Goal: Task Accomplishment & Management: Manage account settings

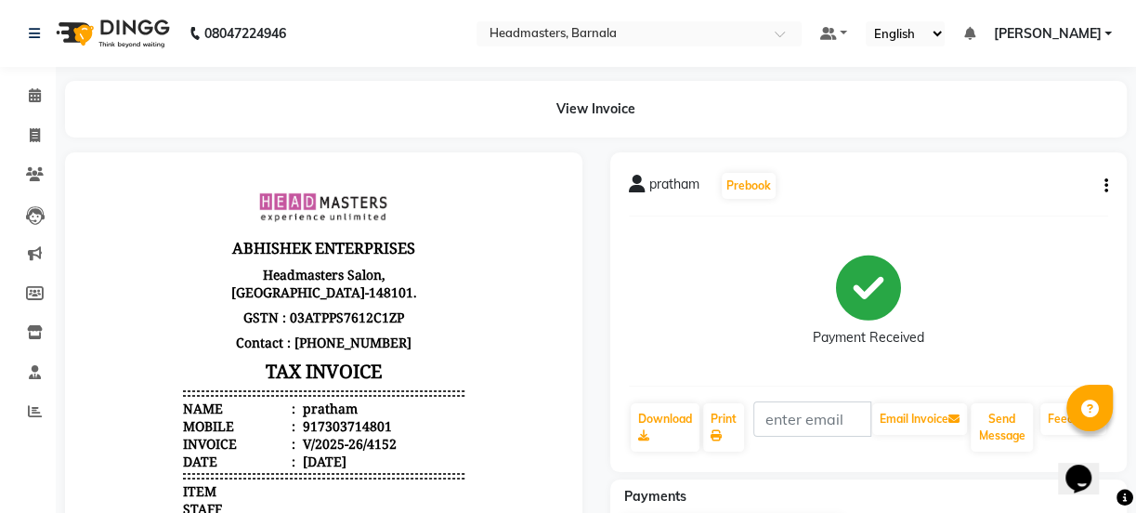
select select "service"
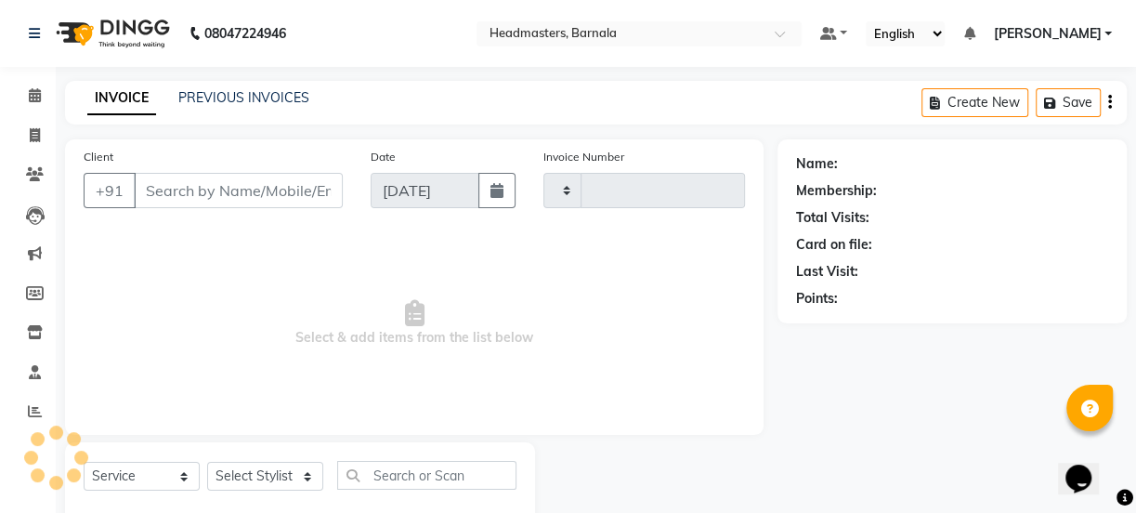
type input "4153"
select select "7526"
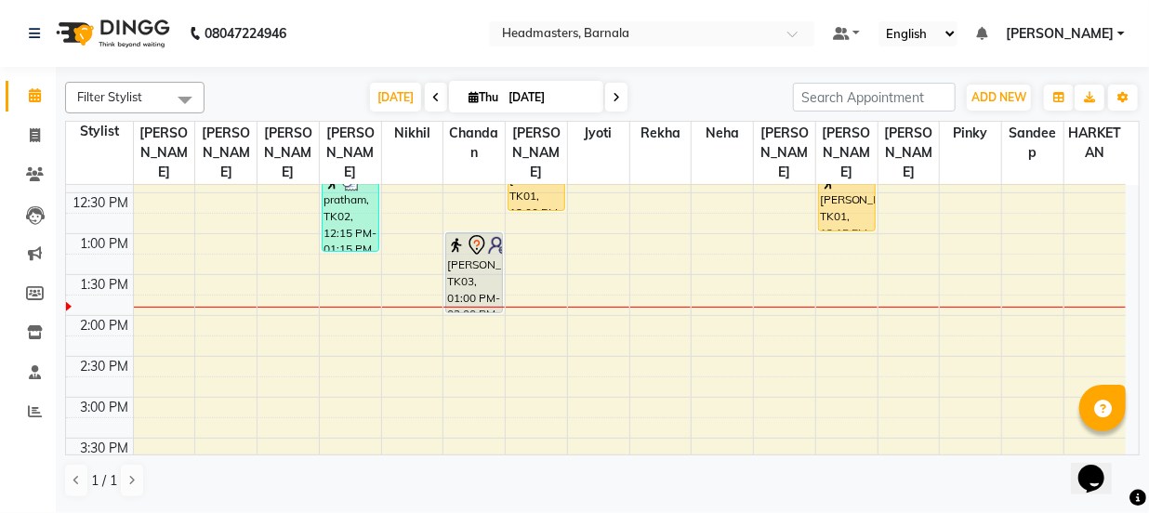
scroll to position [393, 0]
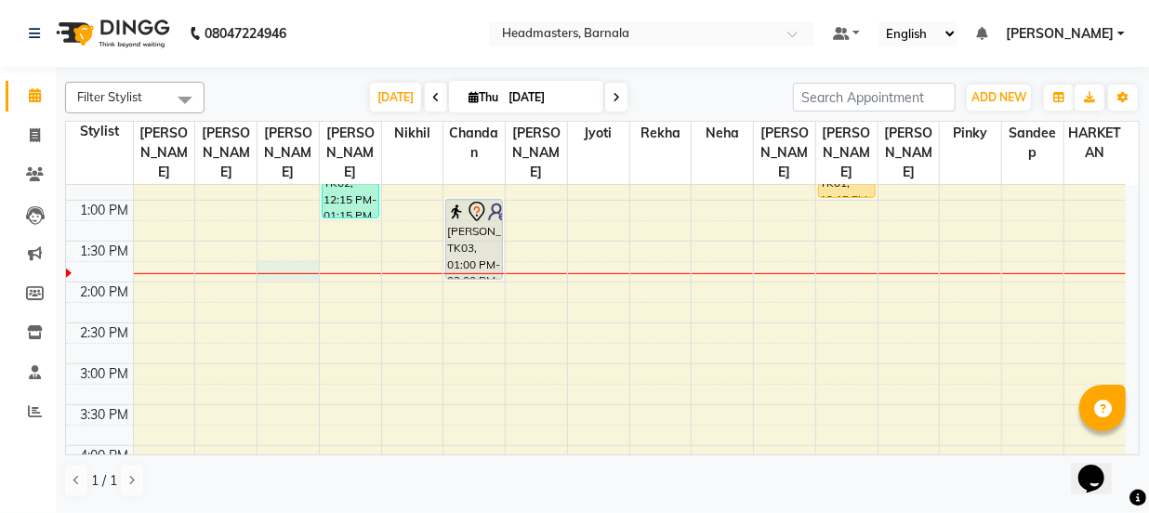
click at [279, 249] on div "8:00 AM 8:30 AM 9:00 AM 9:30 AM 10:00 AM 10:30 AM 11:00 AM 11:30 AM 12:00 PM 12…" at bounding box center [595, 323] width 1059 height 1062
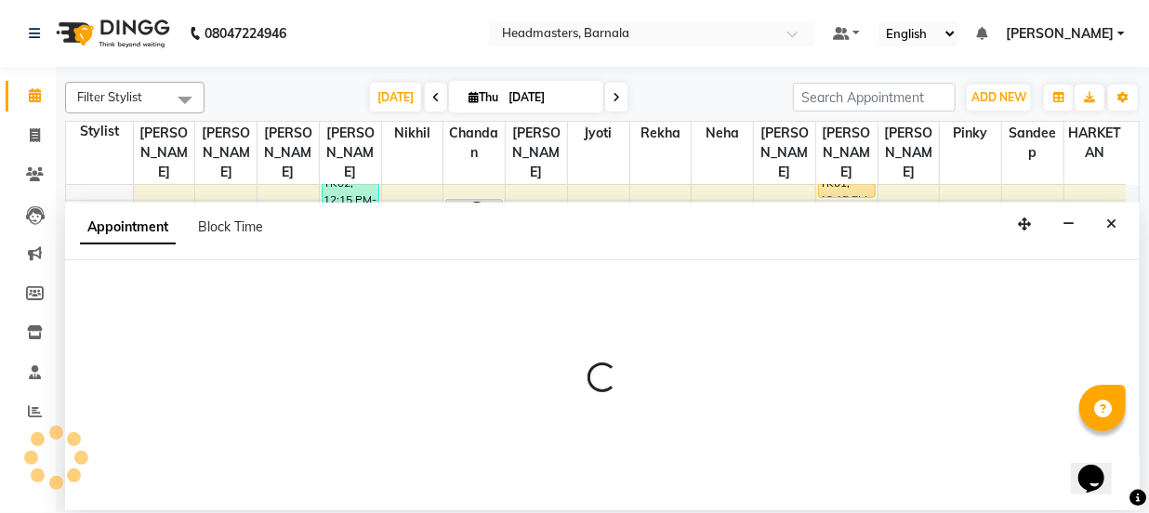
select select "67276"
select select "825"
select select "tentative"
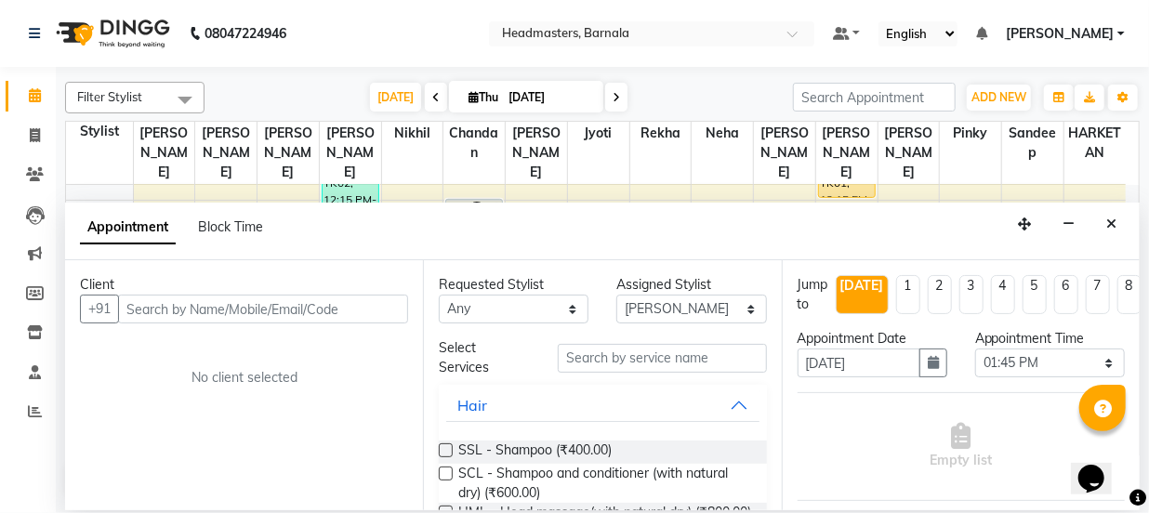
click at [200, 298] on input "text" at bounding box center [263, 309] width 290 height 29
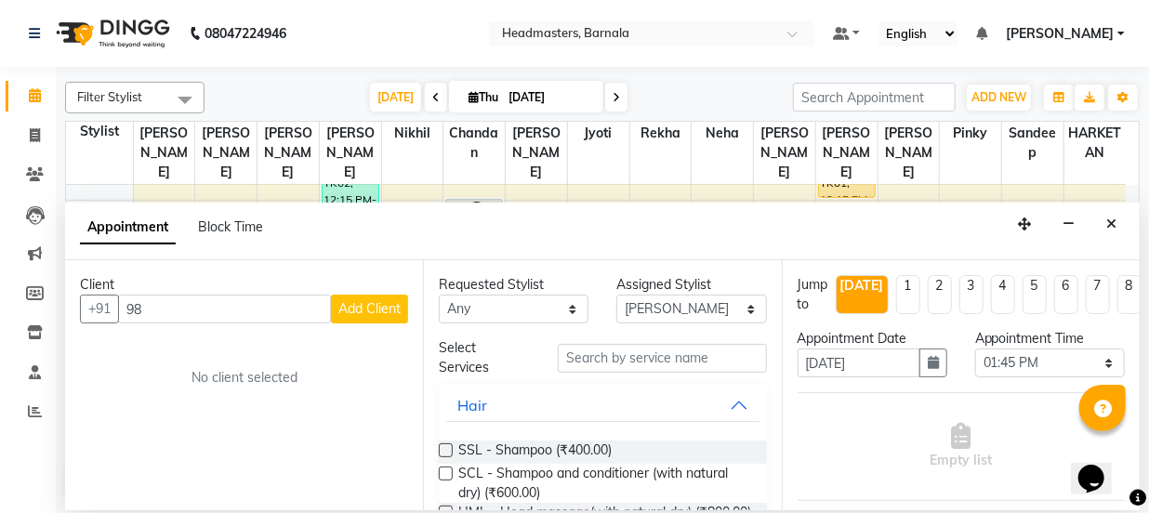
type input "9"
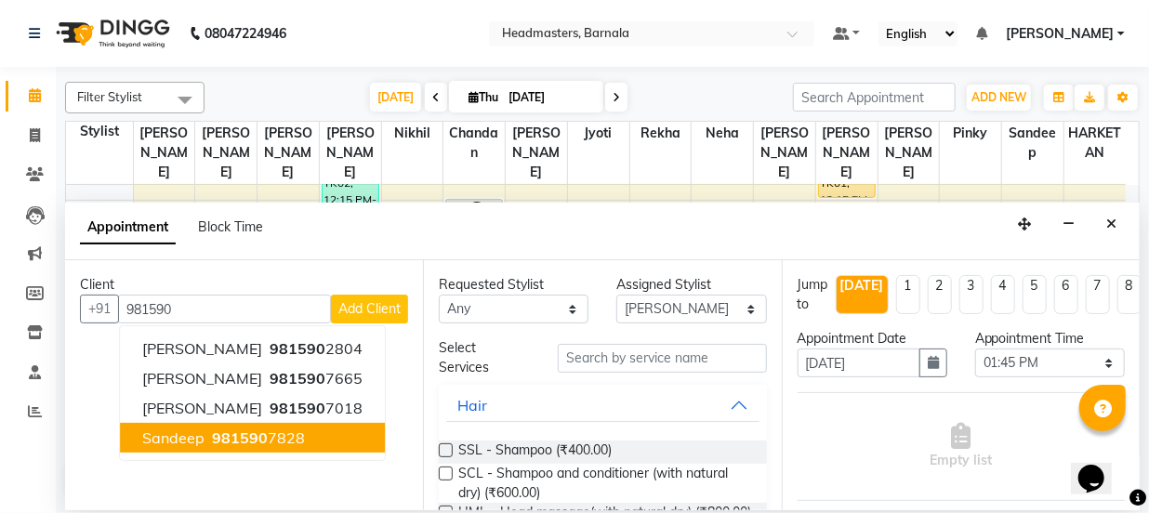
click at [256, 438] on span "981590" at bounding box center [240, 437] width 56 height 19
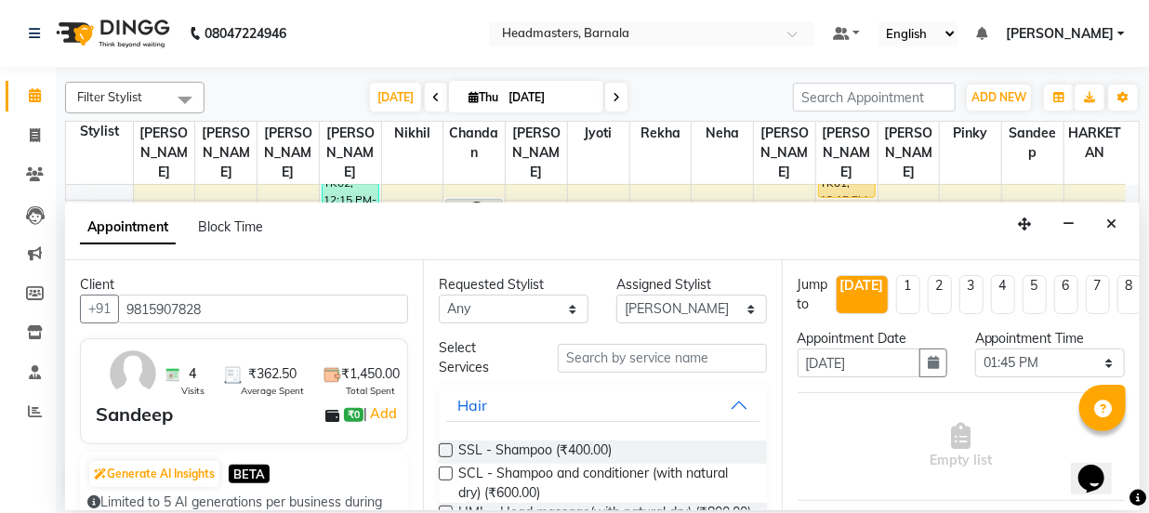
type input "9815907828"
click at [571, 359] on input "text" at bounding box center [662, 358] width 209 height 29
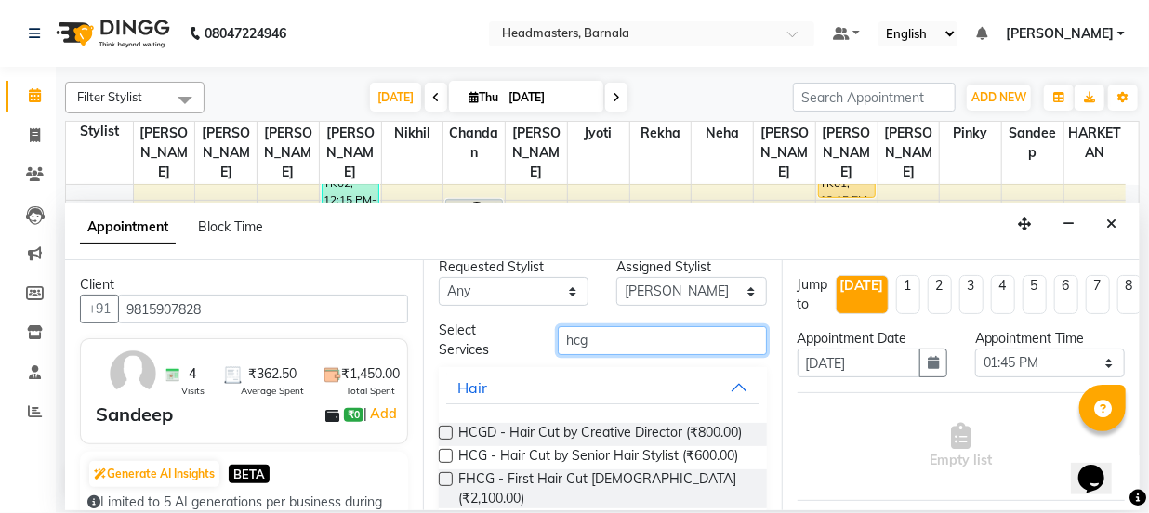
scroll to position [33, 0]
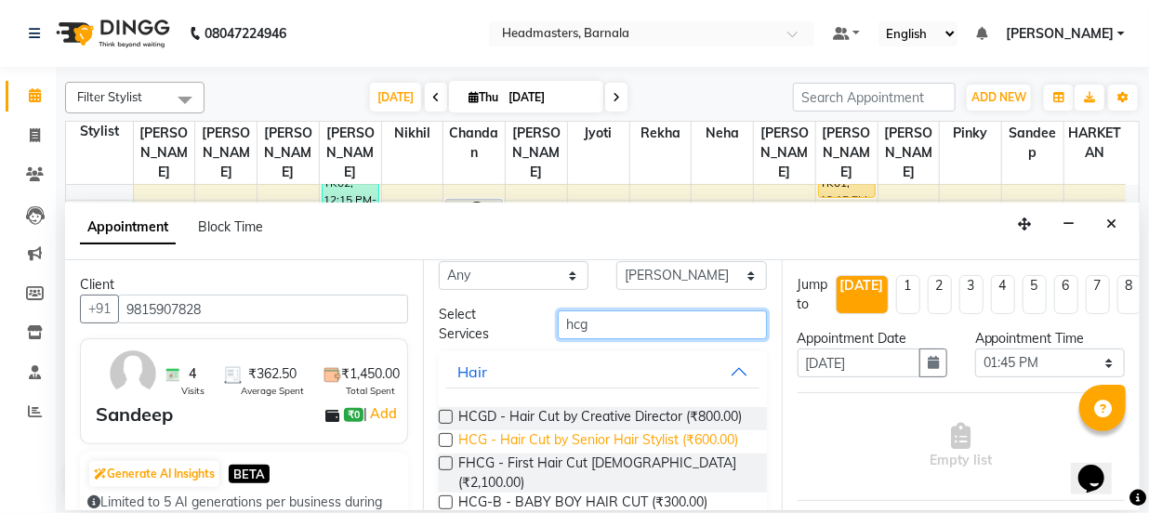
type input "hcg"
click at [723, 453] on span "HCG - Hair Cut by Senior Hair Stylist (₹600.00)" at bounding box center [598, 441] width 280 height 23
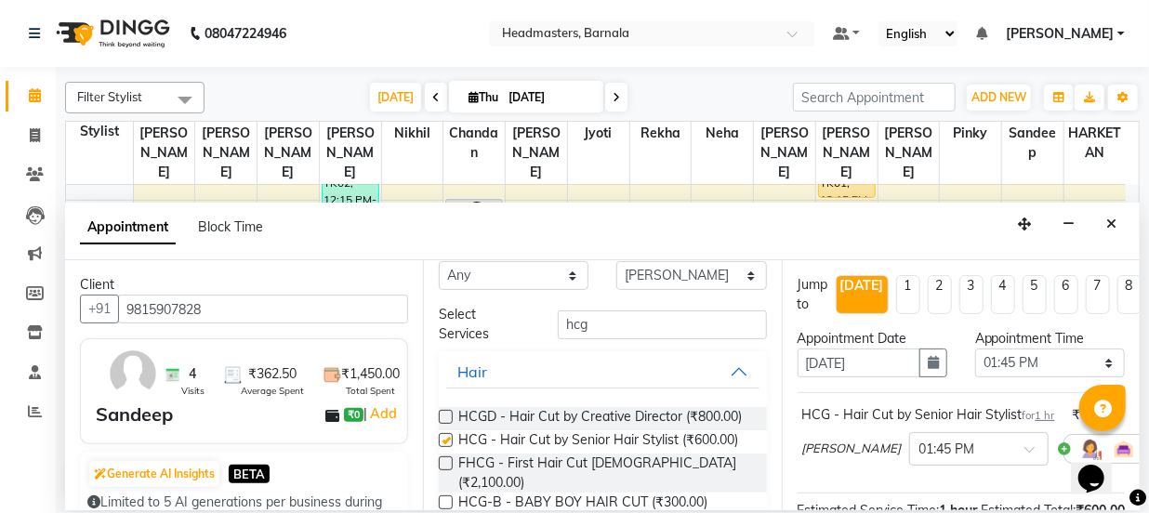
checkbox input "false"
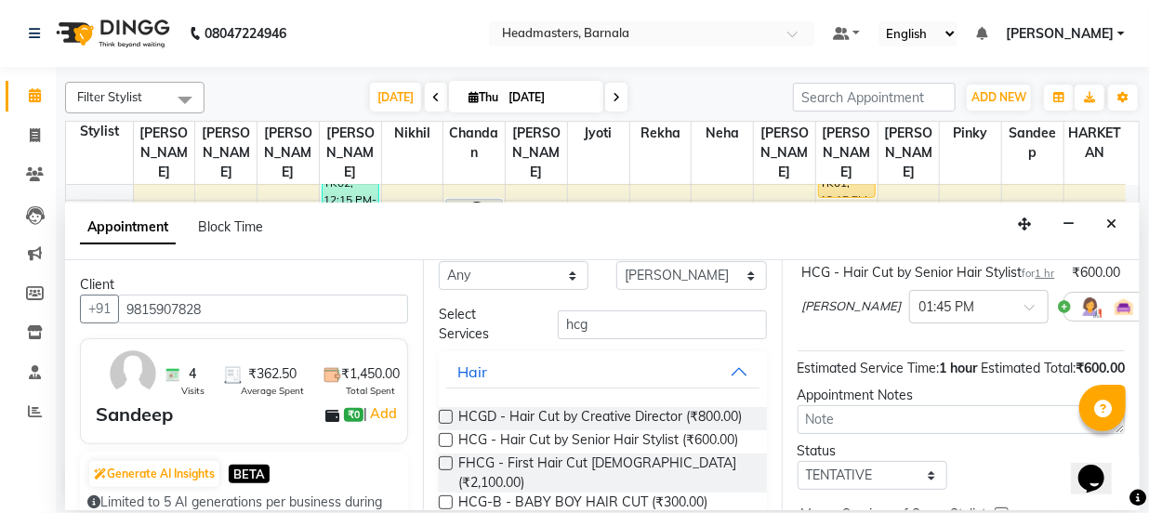
scroll to position [206, 0]
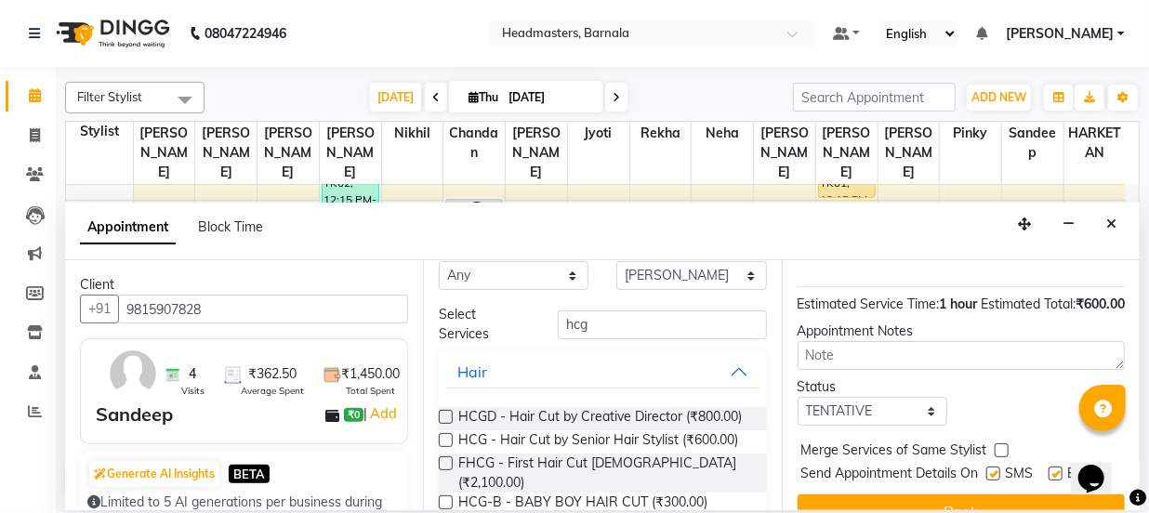
click at [1105, 463] on div "Opens Chat This icon Opens the chat window." at bounding box center [1090, 478] width 30 height 30
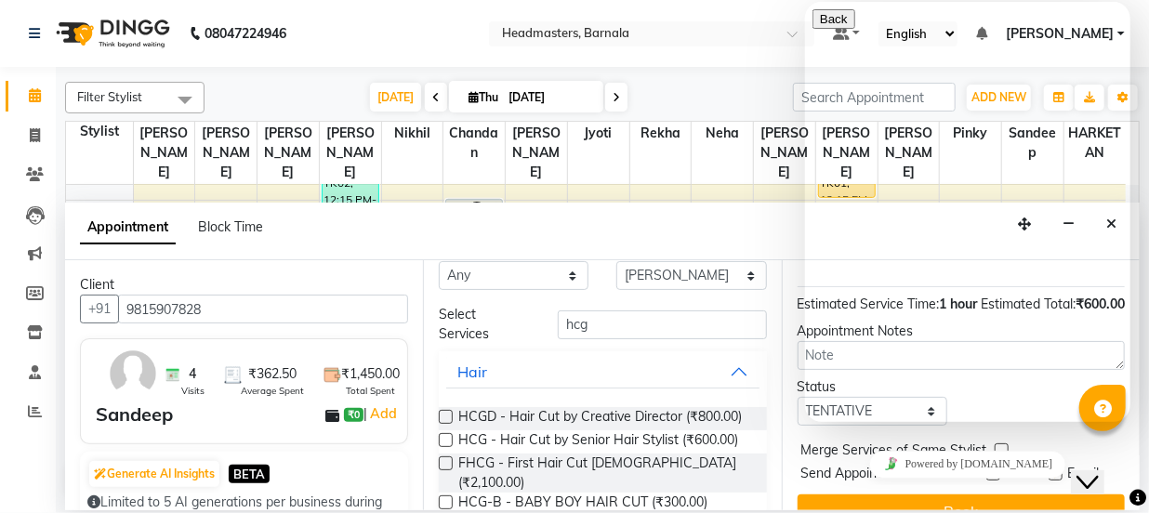
click at [1097, 475] on icon "Chat widget" at bounding box center [1086, 481] width 22 height 13
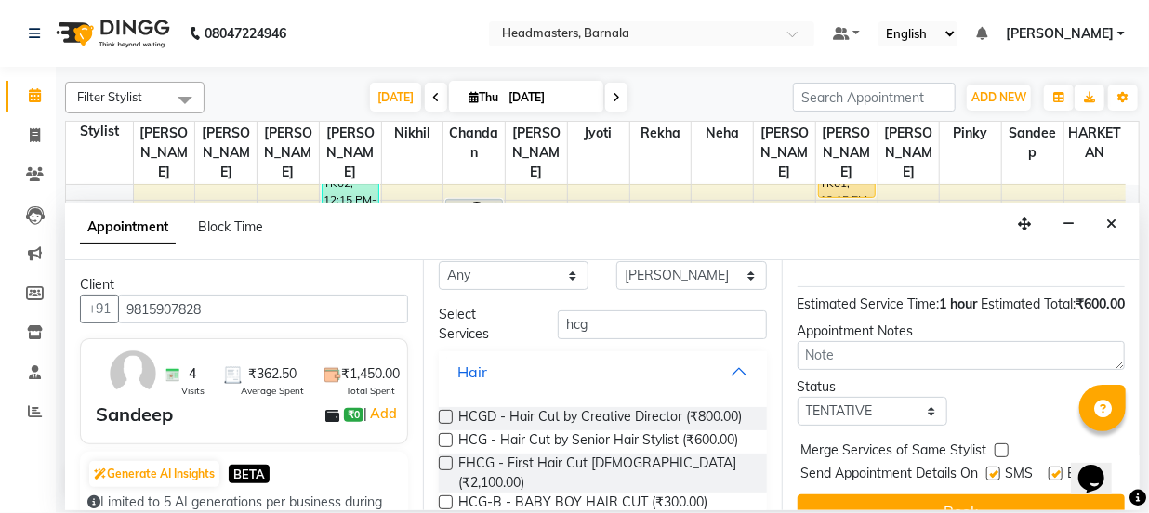
scroll to position [308, 0]
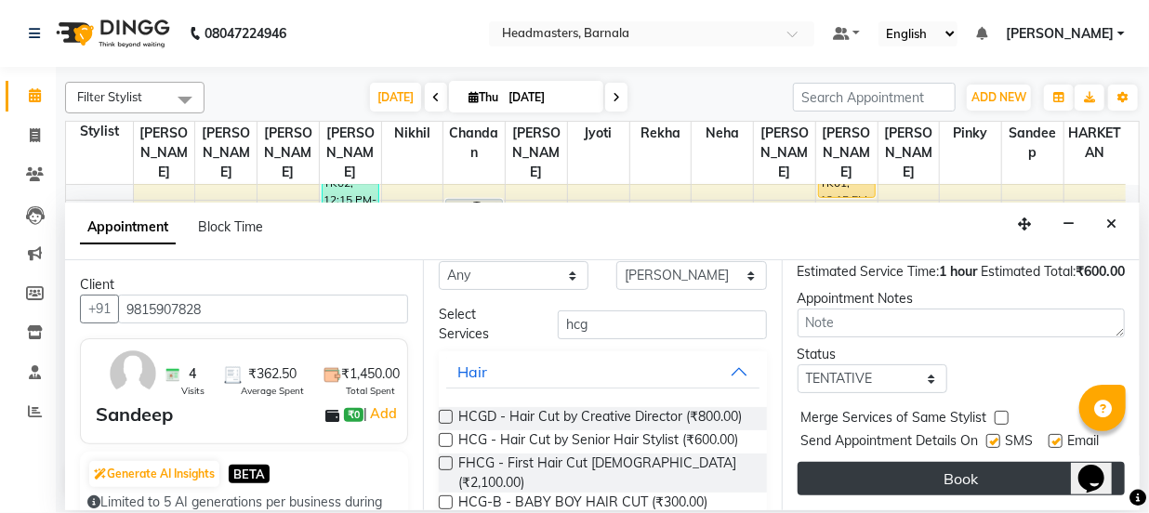
click at [984, 475] on button "Book" at bounding box center [960, 478] width 327 height 33
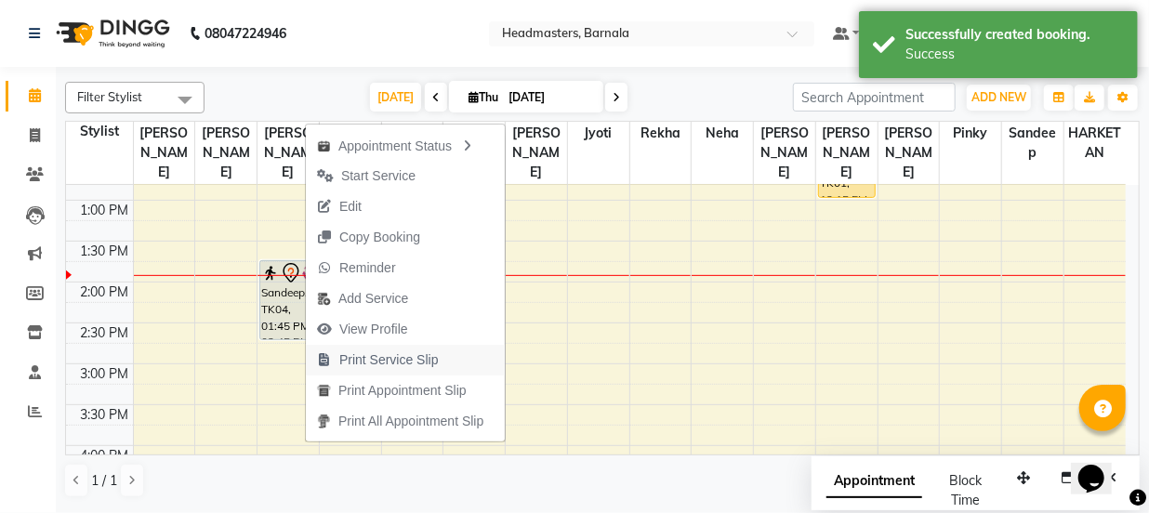
click at [377, 362] on span "Print Service Slip" at bounding box center [388, 360] width 99 height 20
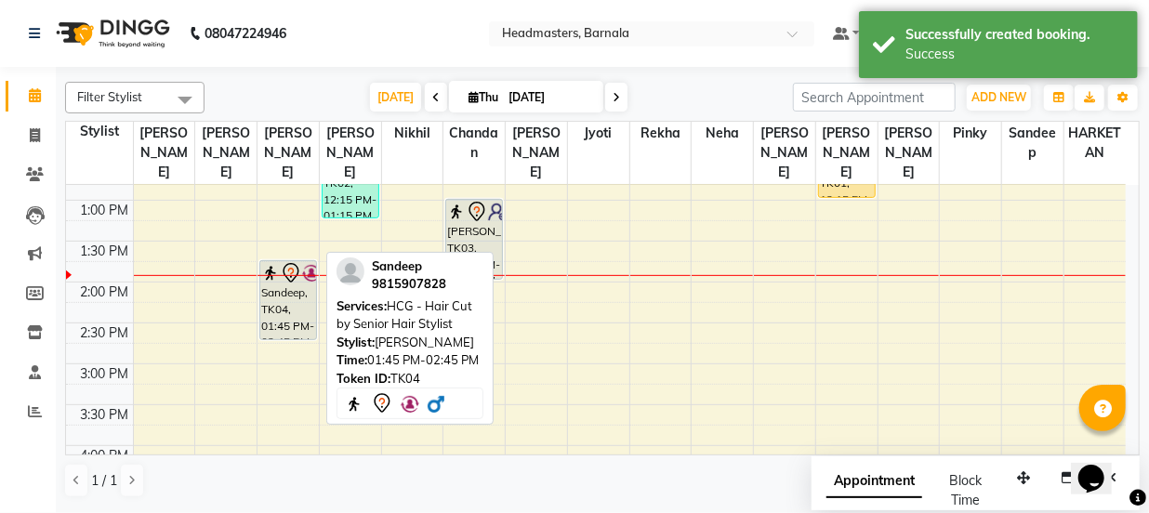
click at [267, 279] on div "Sandeep, TK04, 01:45 PM-02:45 PM, HCG - Hair Cut by Senior Hair Stylist" at bounding box center [288, 300] width 56 height 78
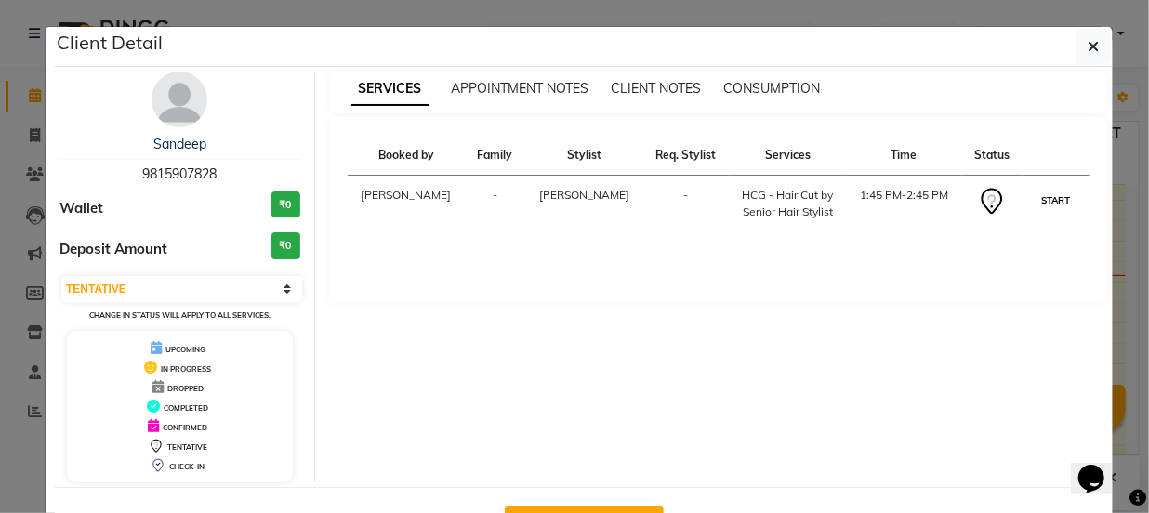
click at [1044, 204] on button "START" at bounding box center [1055, 200] width 38 height 23
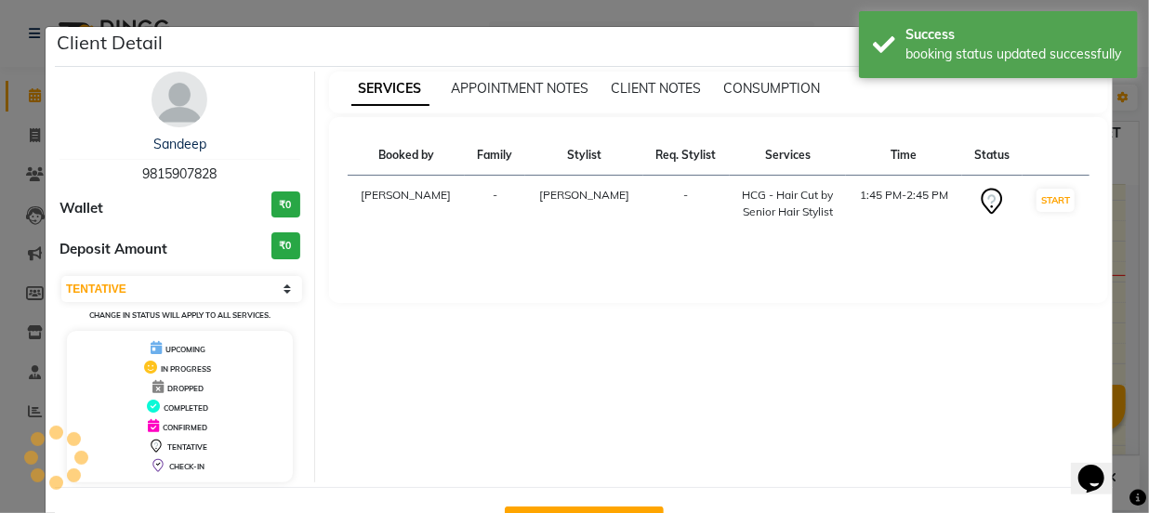
select select "1"
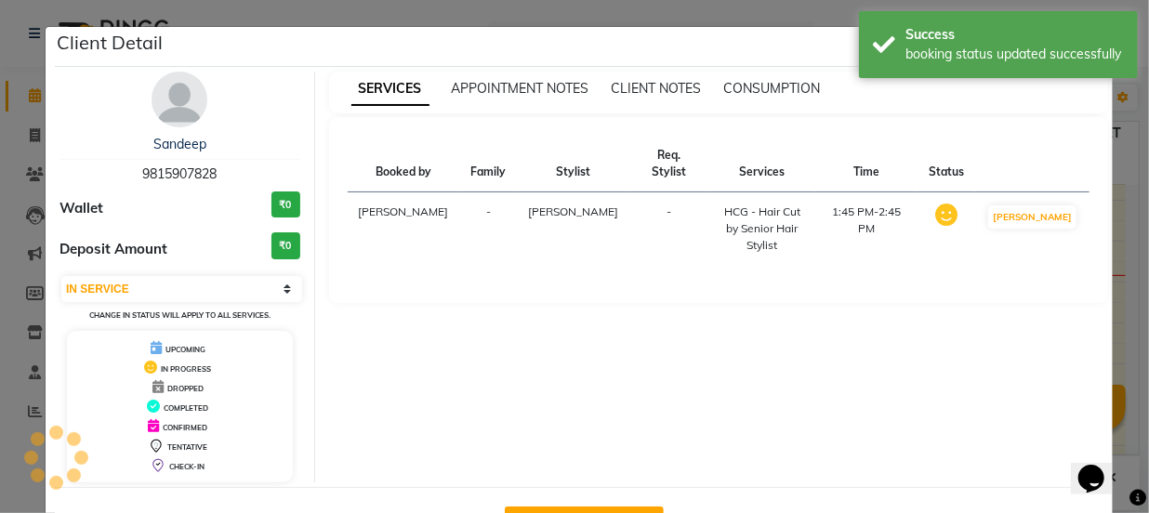
click at [1129, 204] on ngb-modal-window "Client Detail Sandeep 9815907828 Wallet ₹0 Deposit Amount ₹0 Select IN SERVICE …" at bounding box center [574, 256] width 1149 height 513
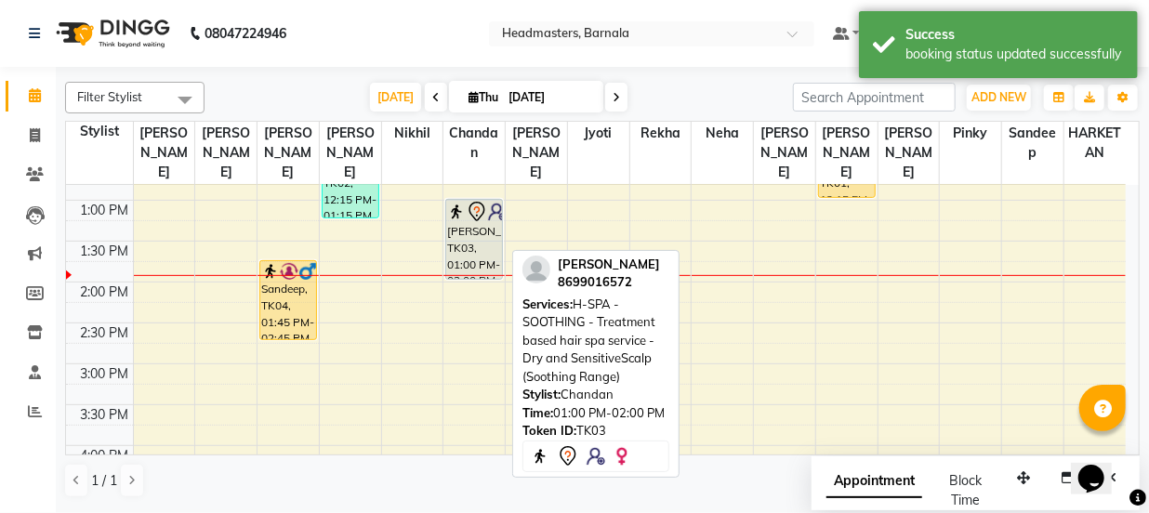
click at [487, 204] on div "[PERSON_NAME], TK03, 01:00 PM-02:00 PM, H-SPA - SOOTHING - Treatment based hair…" at bounding box center [474, 239] width 56 height 79
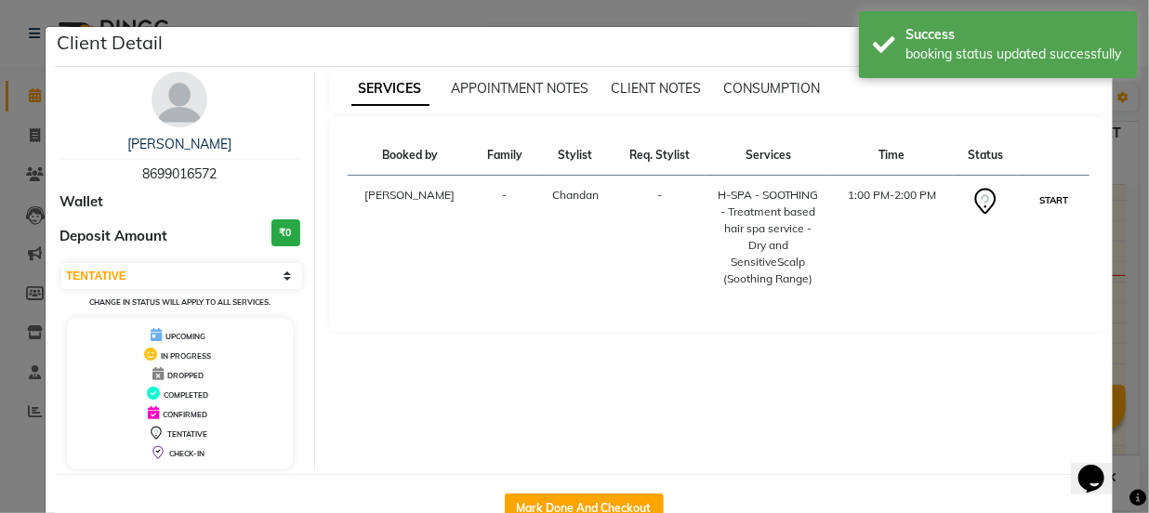
click at [1034, 204] on button "START" at bounding box center [1053, 200] width 38 height 23
select select "1"
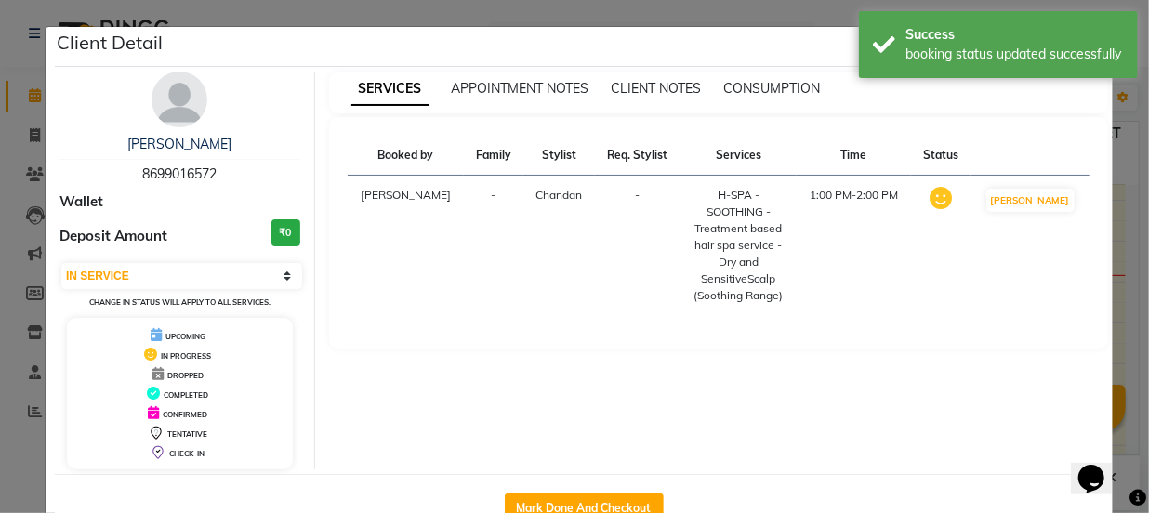
click at [1131, 188] on ngb-modal-window "Client Detail [PERSON_NAME] 8699016572 Wallet Deposit Amount ₹0 Select IN SERVI…" at bounding box center [574, 256] width 1149 height 513
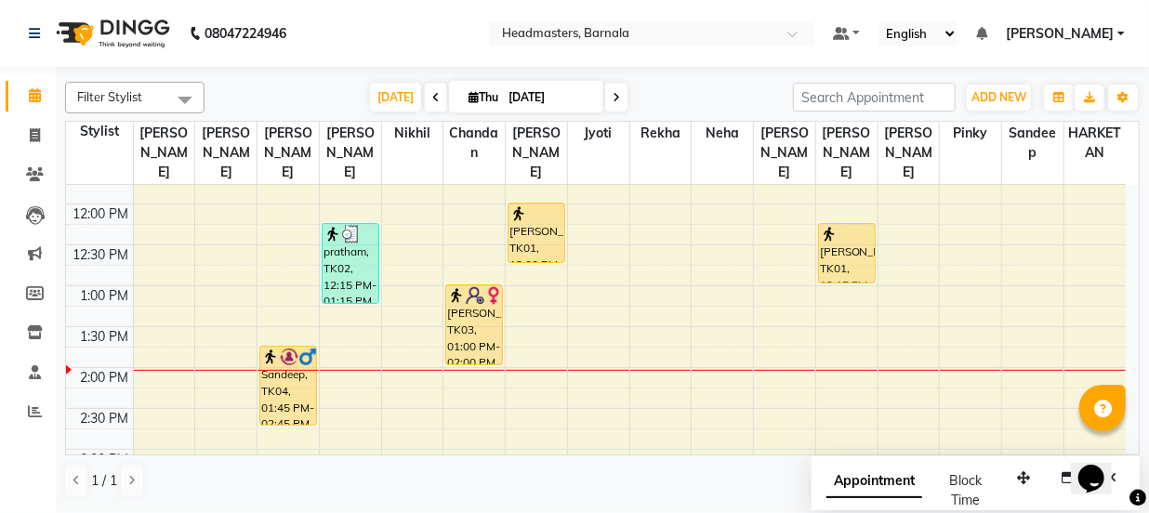
scroll to position [292, 0]
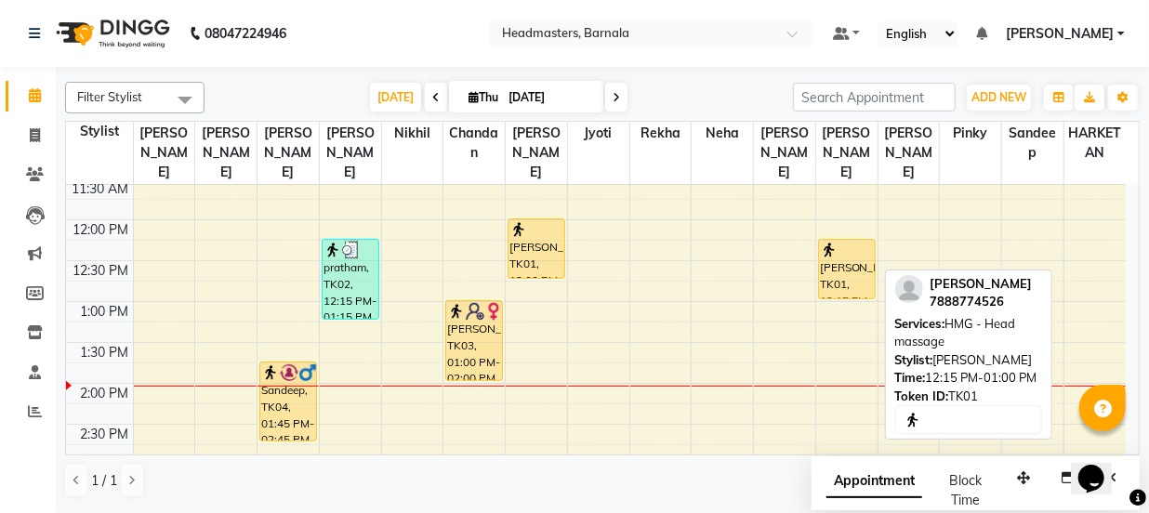
click at [852, 249] on div "[PERSON_NAME], TK01, 12:15 PM-01:00 PM, HMG - Head massage" at bounding box center [847, 269] width 56 height 59
select select "1"
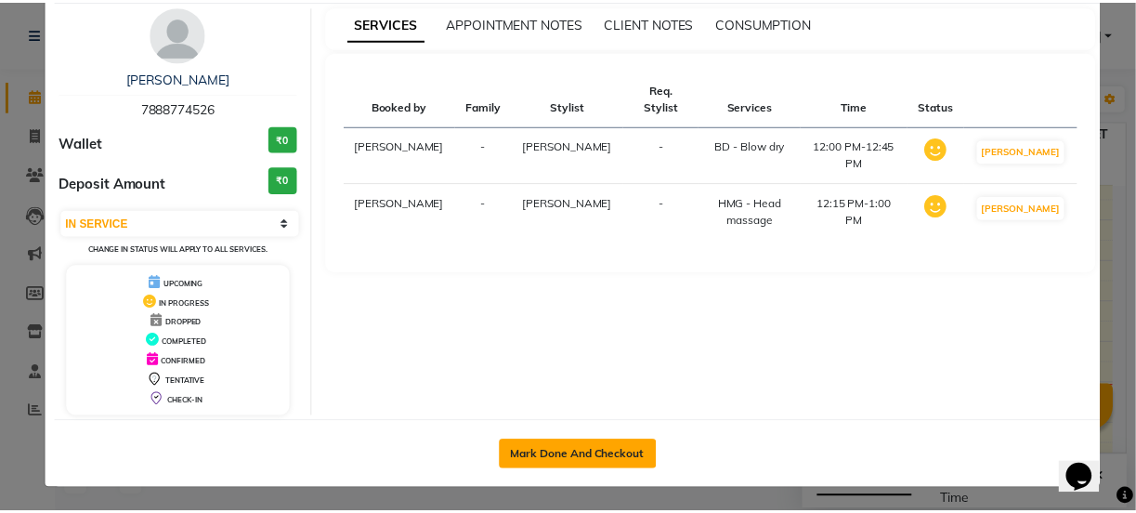
scroll to position [67, 0]
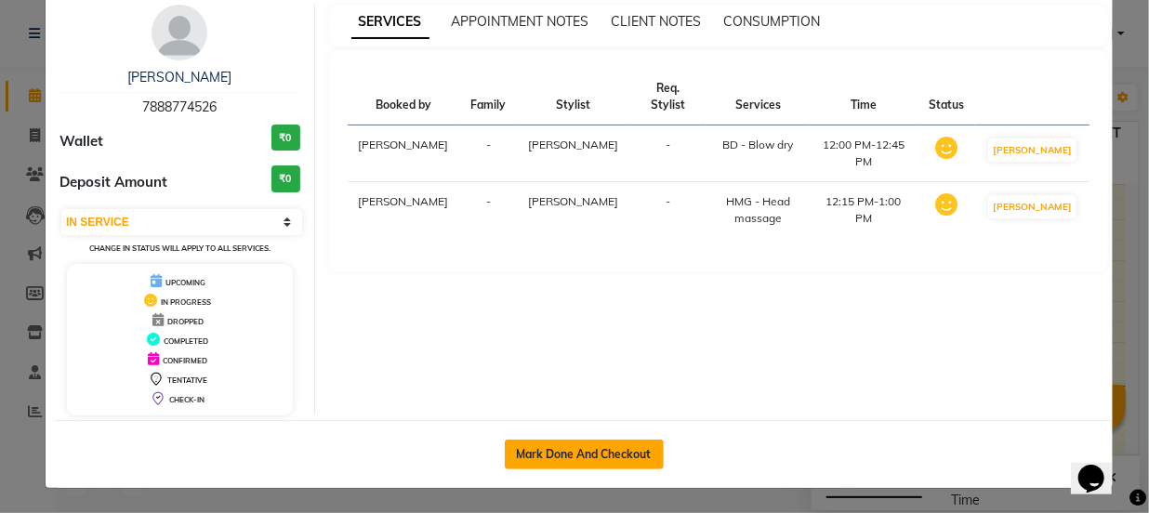
click at [618, 453] on button "Mark Done And Checkout" at bounding box center [584, 455] width 159 height 30
select select "service"
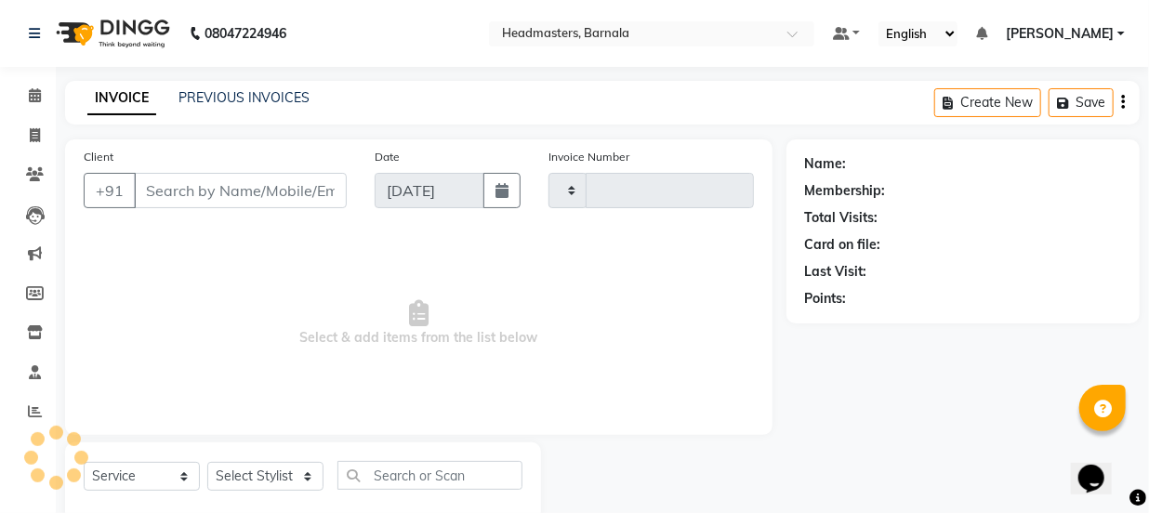
type input "4153"
select select "7526"
type input "7888774526"
select select "67288"
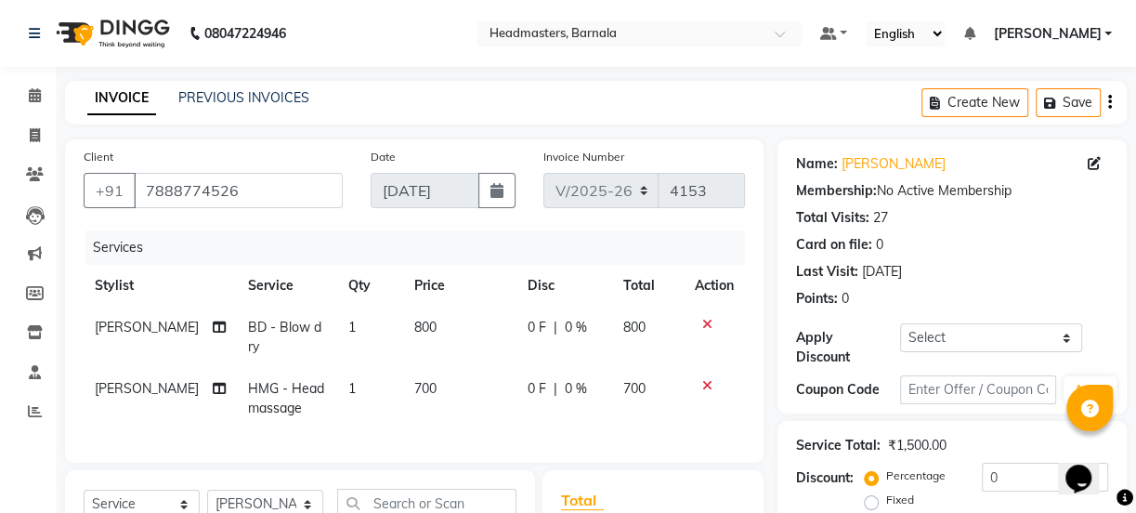
click at [887, 506] on label "Fixed" at bounding box center [901, 500] width 28 height 17
click at [874, 506] on input "Fixed" at bounding box center [875, 499] width 13 height 13
radio input "true"
drag, startPoint x: 1025, startPoint y: 465, endPoint x: 912, endPoint y: 477, distance: 114.0
click at [1058, 477] on html "Opens Chat This icon Opens the chat window." at bounding box center [1087, 467] width 59 height 56
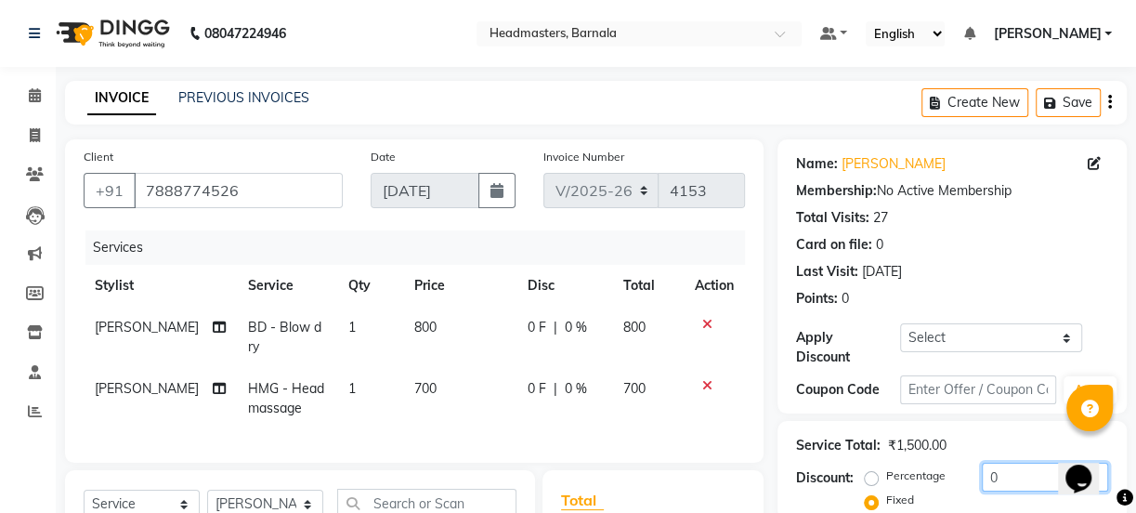
drag, startPoint x: 1029, startPoint y: 466, endPoint x: 845, endPoint y: 466, distance: 184.0
click at [867, 466] on div "Discount: Percentage Fixed 0" at bounding box center [952, 488] width 312 height 50
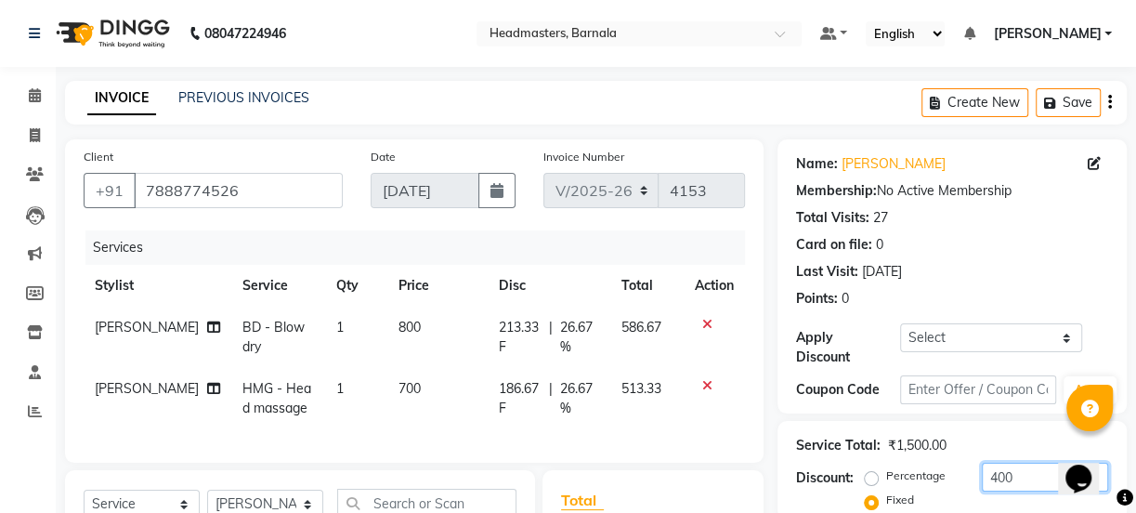
type input "400"
click at [1132, 388] on div "Name: [PERSON_NAME] Membership: No Active Membership Total Visits: 27 Card on f…" at bounding box center [959, 441] width 363 height 605
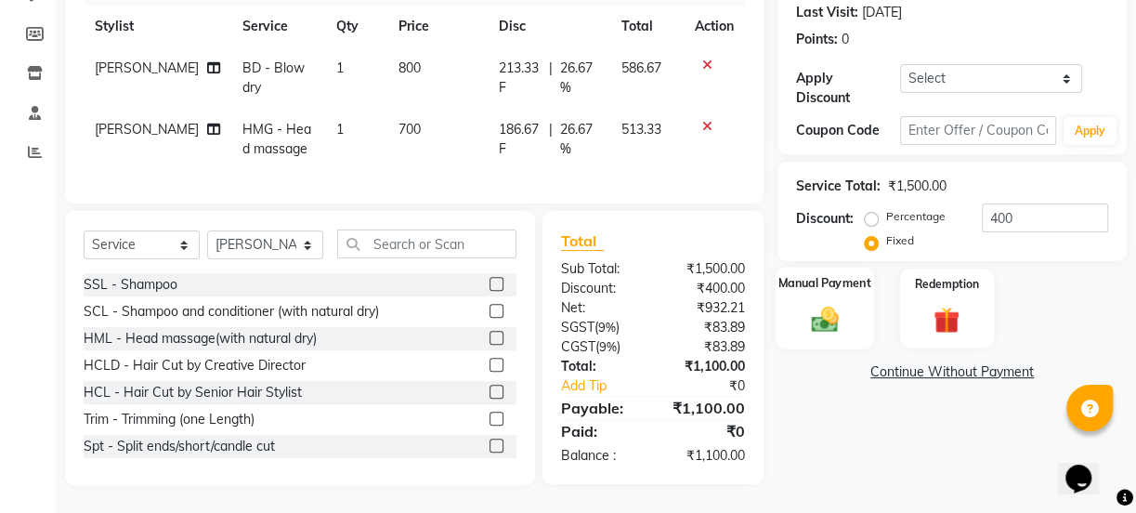
drag, startPoint x: 826, startPoint y: 305, endPoint x: 826, endPoint y: 317, distance: 12.1
click at [825, 305] on img at bounding box center [825, 319] width 45 height 32
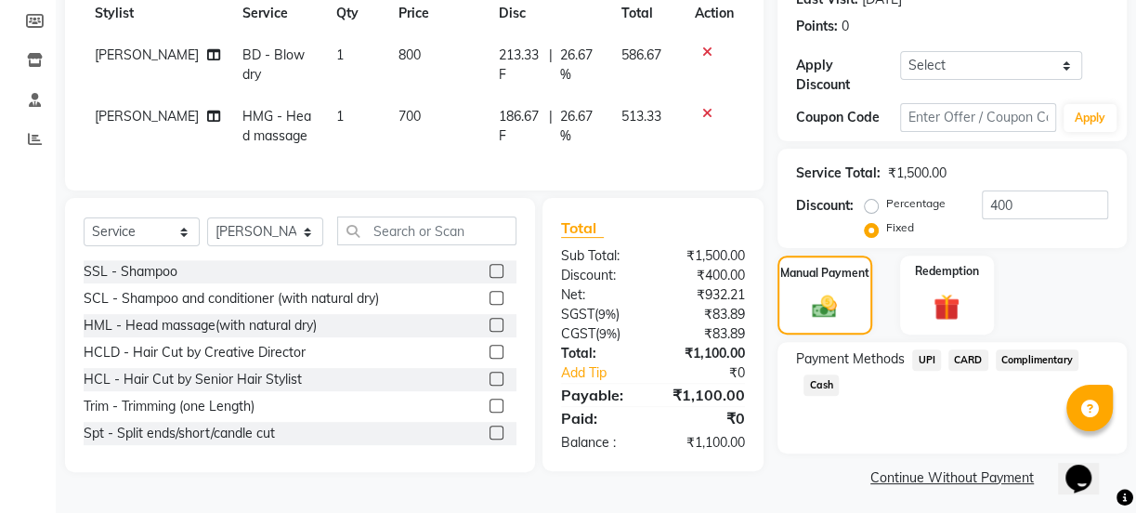
click at [929, 360] on span "UPI" at bounding box center [927, 359] width 29 height 21
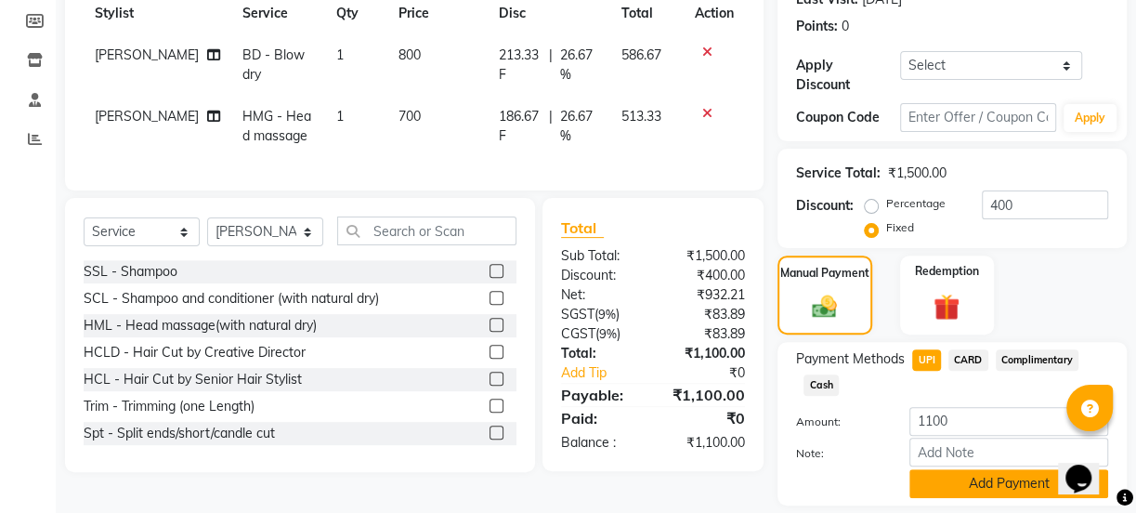
click at [1013, 492] on button "Add Payment" at bounding box center [1009, 483] width 199 height 29
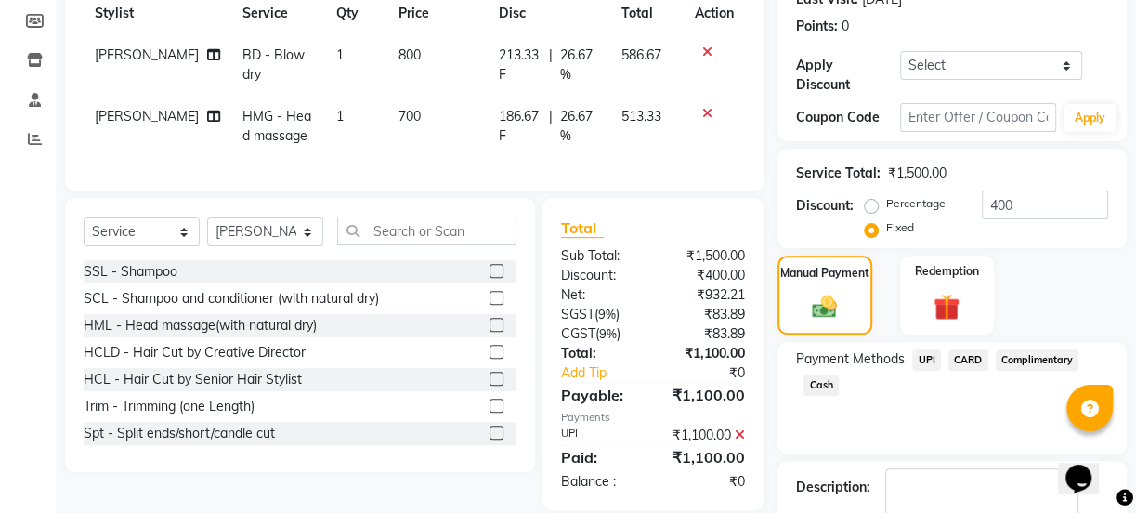
scroll to position [382, 0]
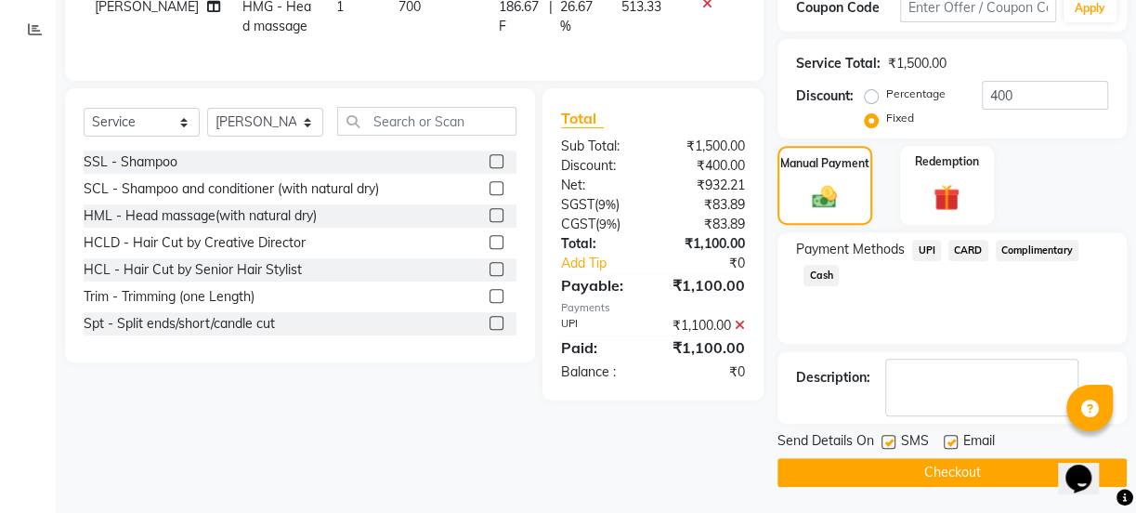
click at [996, 484] on button "Checkout" at bounding box center [952, 472] width 349 height 29
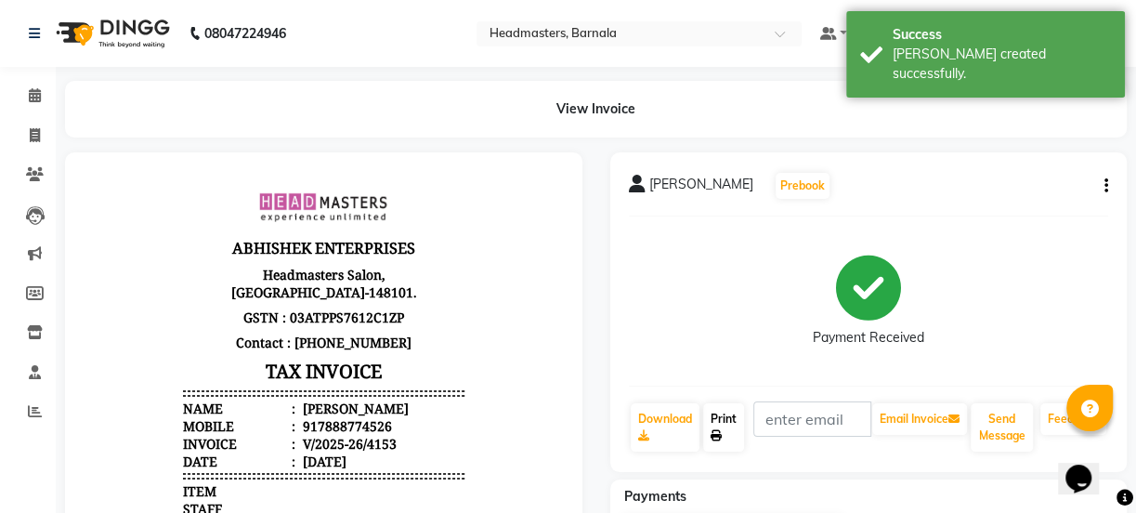
click at [724, 424] on link "Print" at bounding box center [723, 427] width 41 height 48
